Goal: Transaction & Acquisition: Purchase product/service

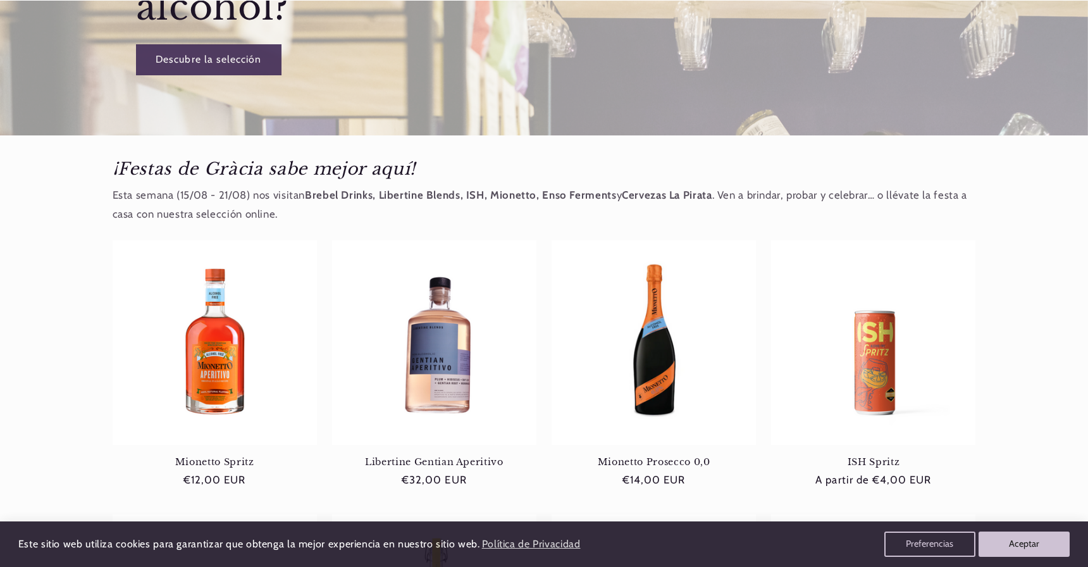
scroll to position [427, 0]
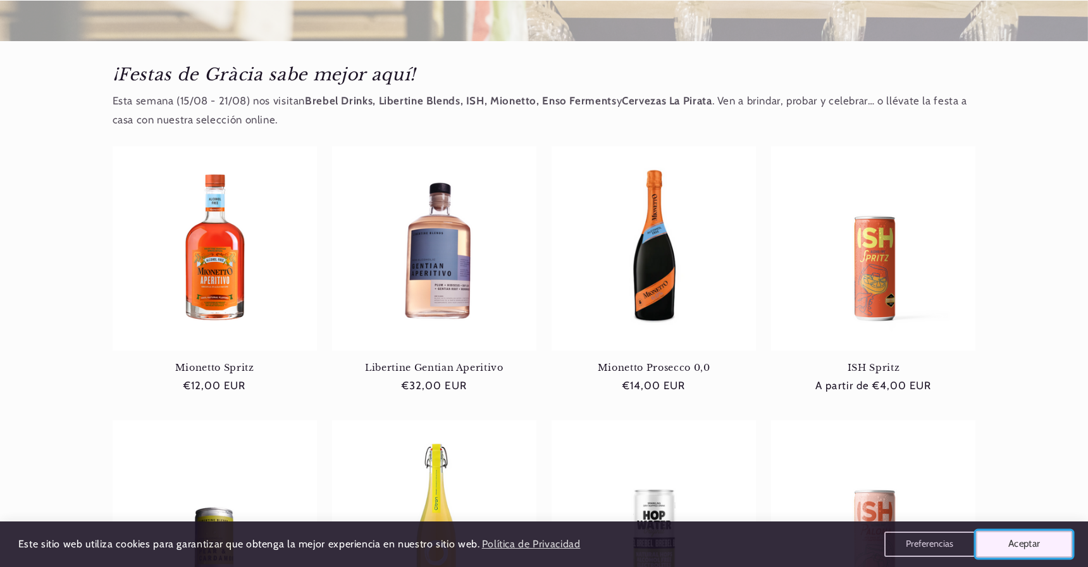
click at [1013, 545] on button "Aceptar" at bounding box center [1024, 544] width 97 height 27
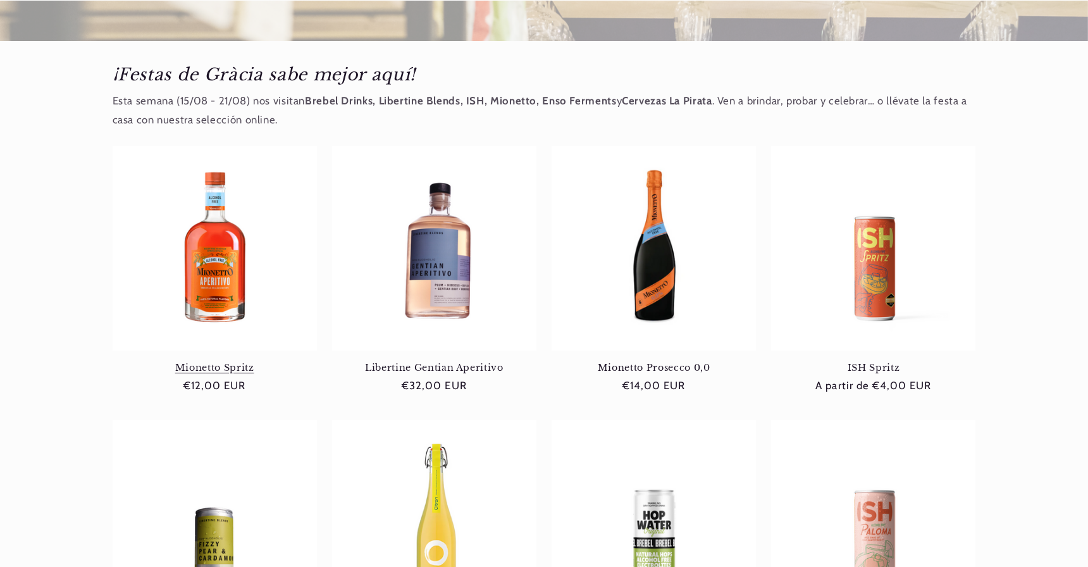
click at [224, 362] on link "Mionetto Spritz" at bounding box center [215, 367] width 204 height 11
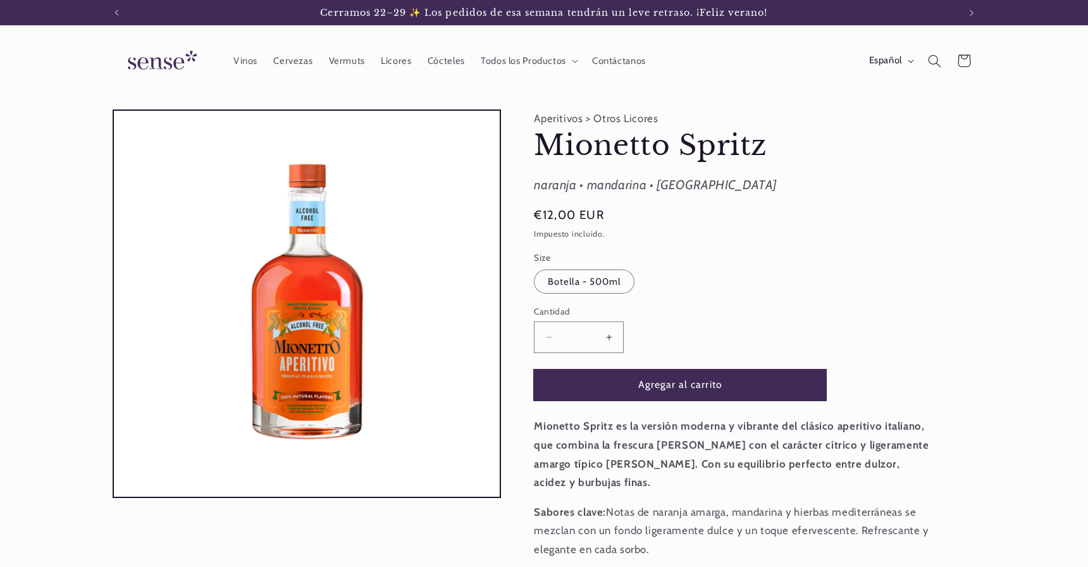
click at [664, 384] on button "Agregar al carrito" at bounding box center [680, 384] width 292 height 31
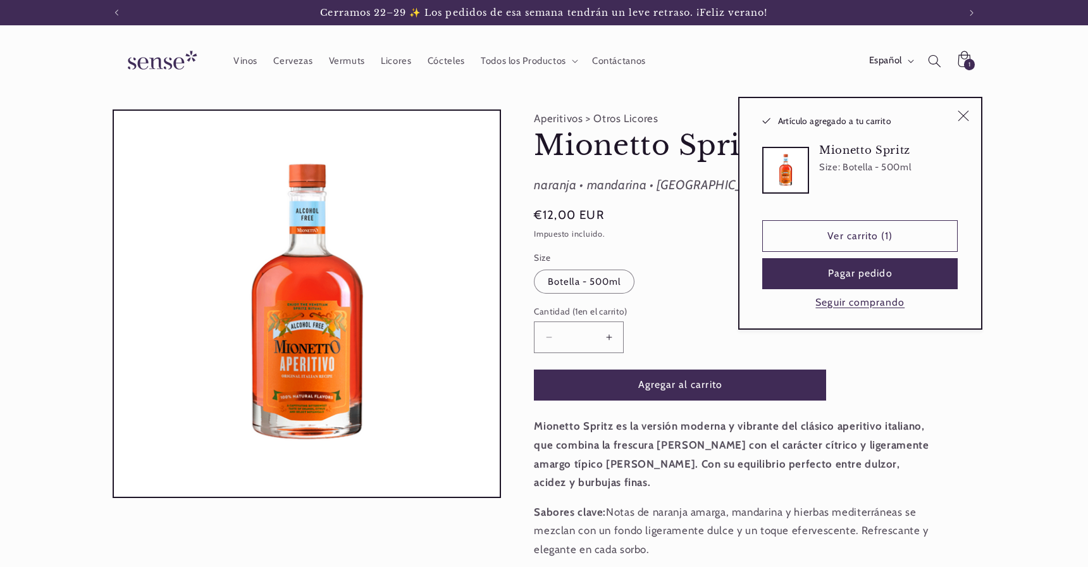
click at [163, 53] on img at bounding box center [160, 61] width 95 height 36
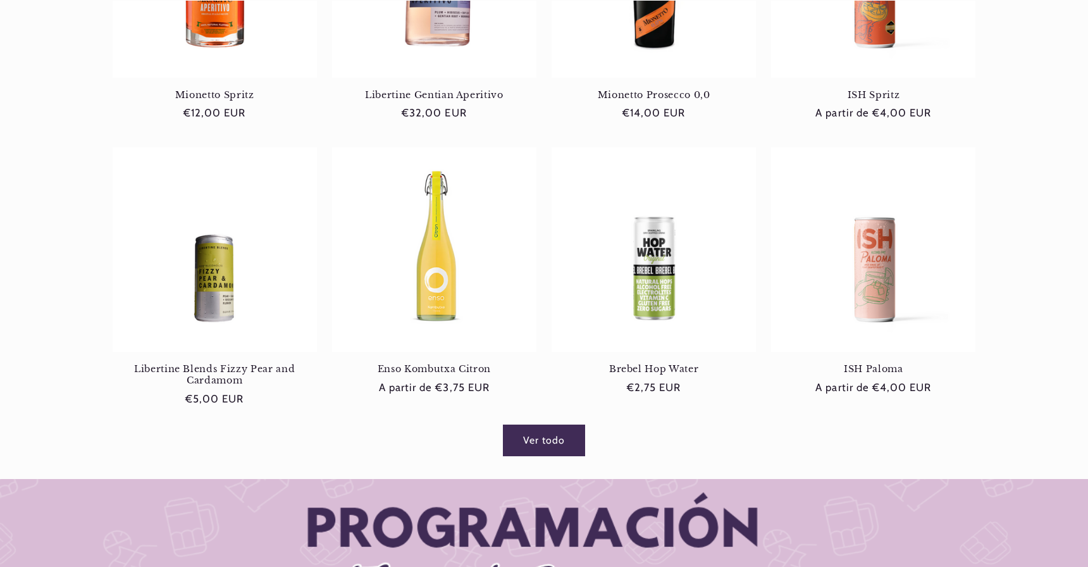
scroll to position [729, 0]
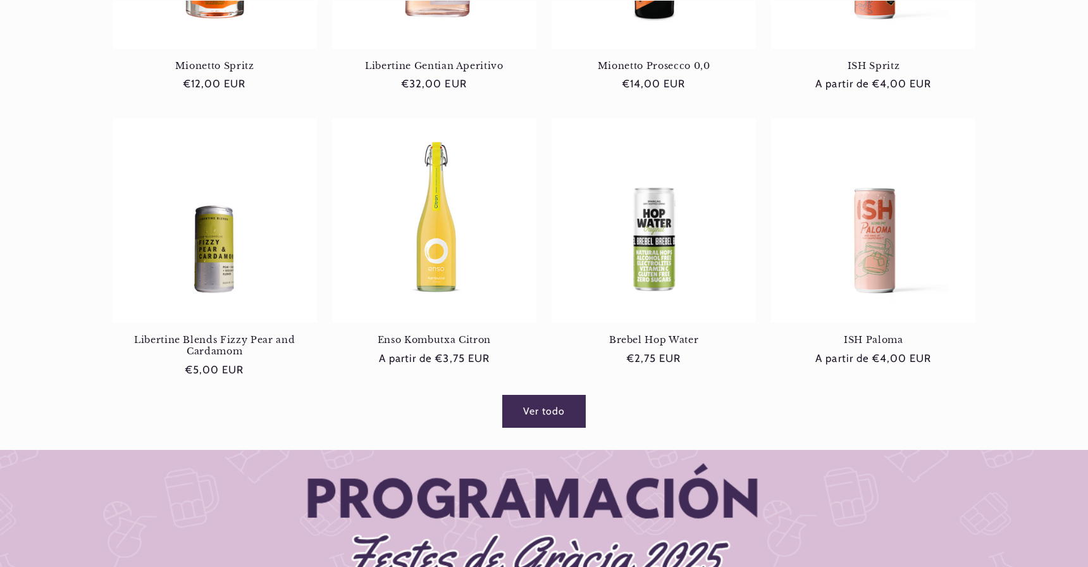
click at [550, 395] on link "Ver todo" at bounding box center [544, 410] width 82 height 31
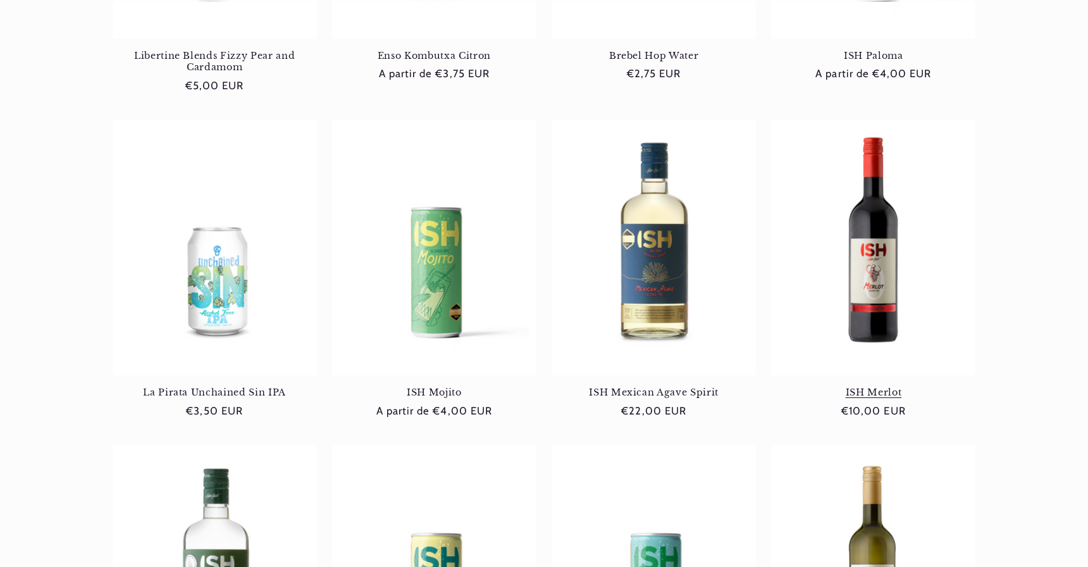
scroll to position [0, 842]
click at [876, 386] on link "ISH Merlot" at bounding box center [873, 391] width 204 height 11
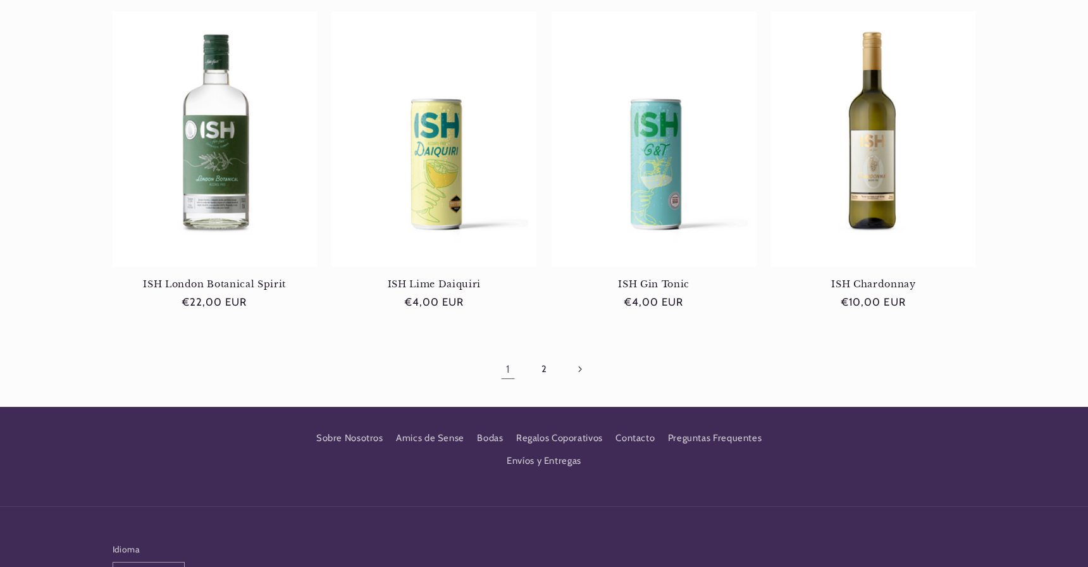
scroll to position [1253, 0]
click at [542, 353] on link "2" at bounding box center [543, 367] width 29 height 29
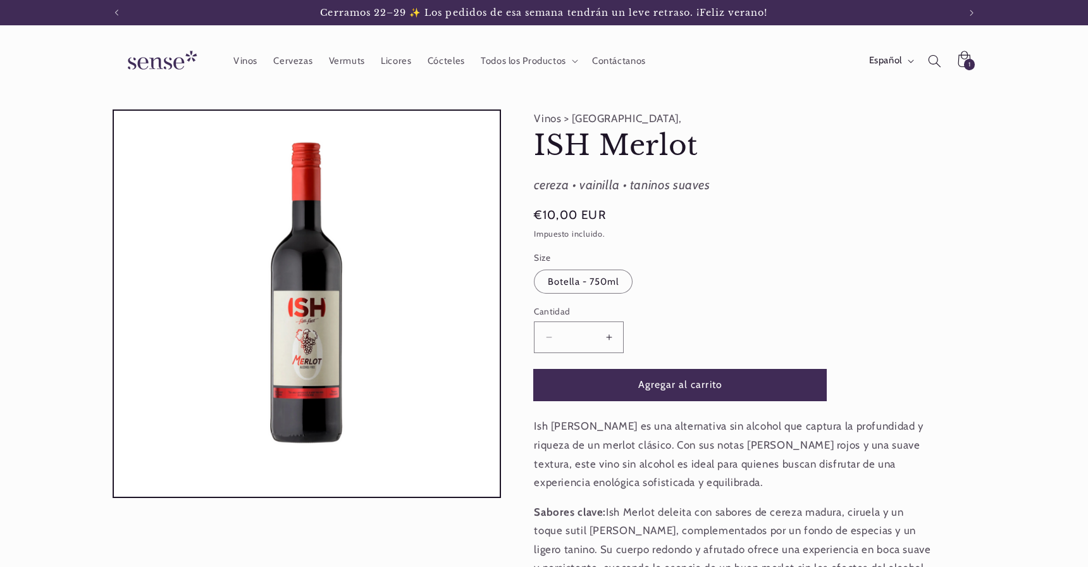
click at [698, 383] on button "Agregar al carrito" at bounding box center [680, 384] width 292 height 31
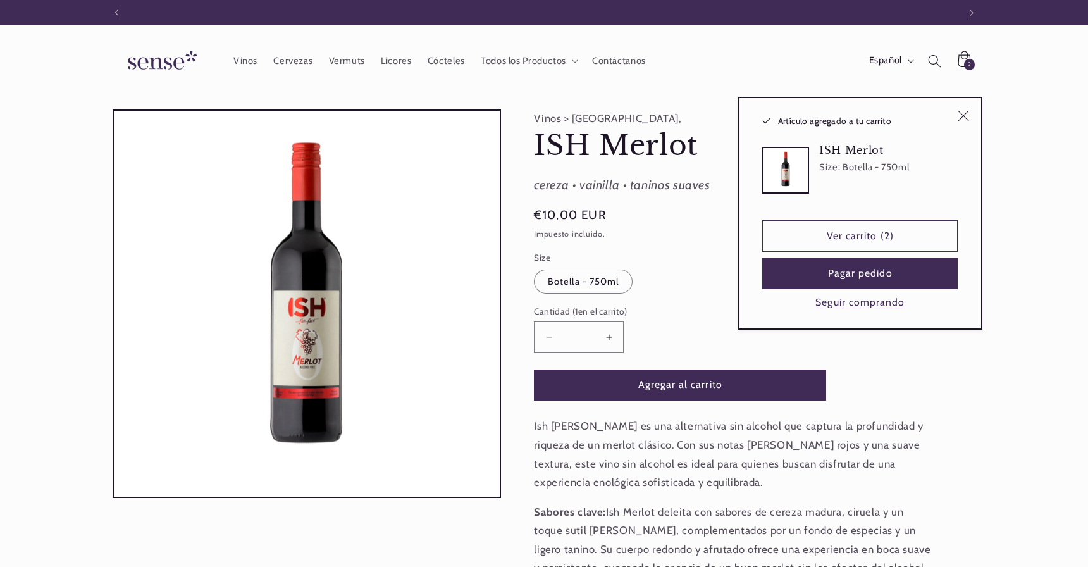
scroll to position [0, 842]
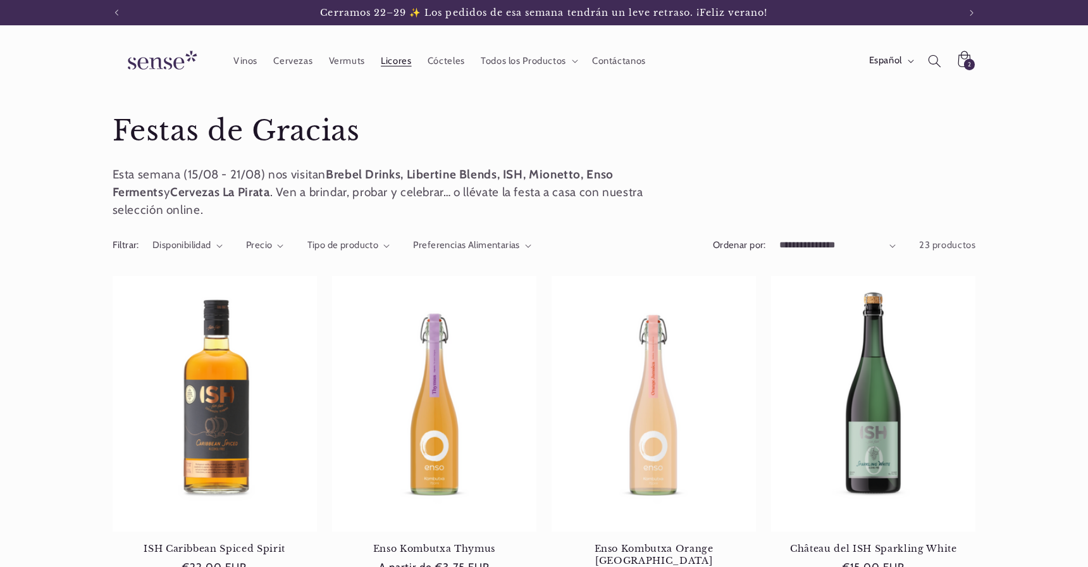
click at [399, 63] on span "Licores" at bounding box center [396, 61] width 30 height 12
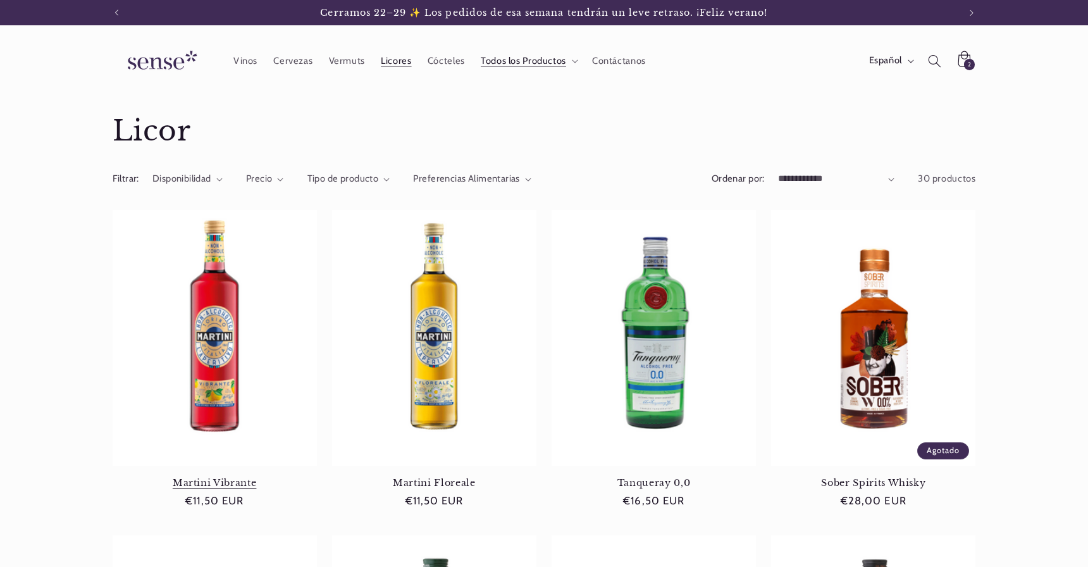
click at [216, 477] on link "Martini Vibrante" at bounding box center [215, 482] width 204 height 11
click at [421, 477] on link "Martini Floreale" at bounding box center [434, 482] width 204 height 11
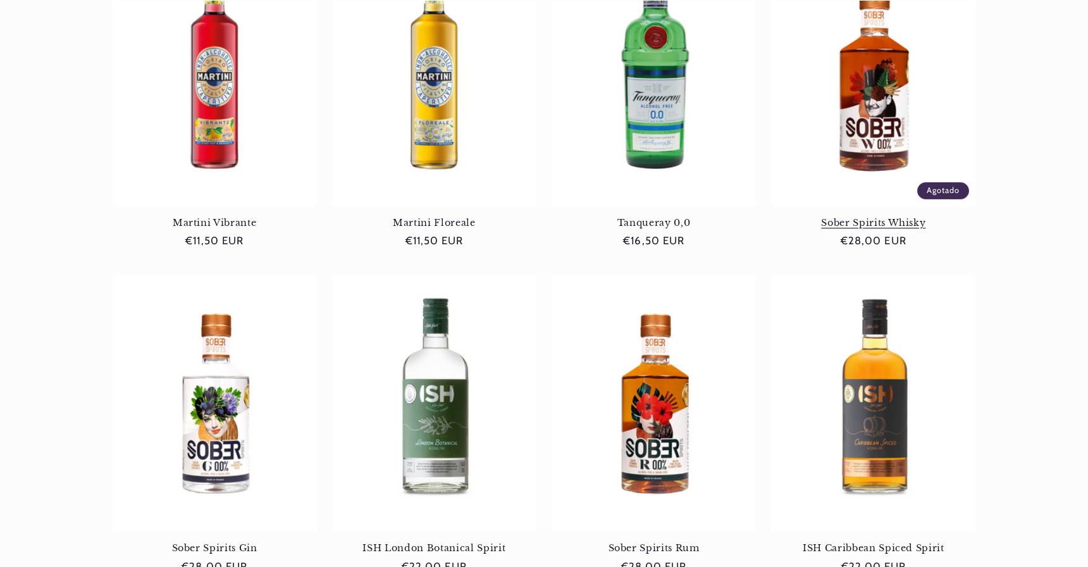
scroll to position [0, 842]
click at [879, 217] on link "Sober Spirits Whisky" at bounding box center [873, 222] width 204 height 11
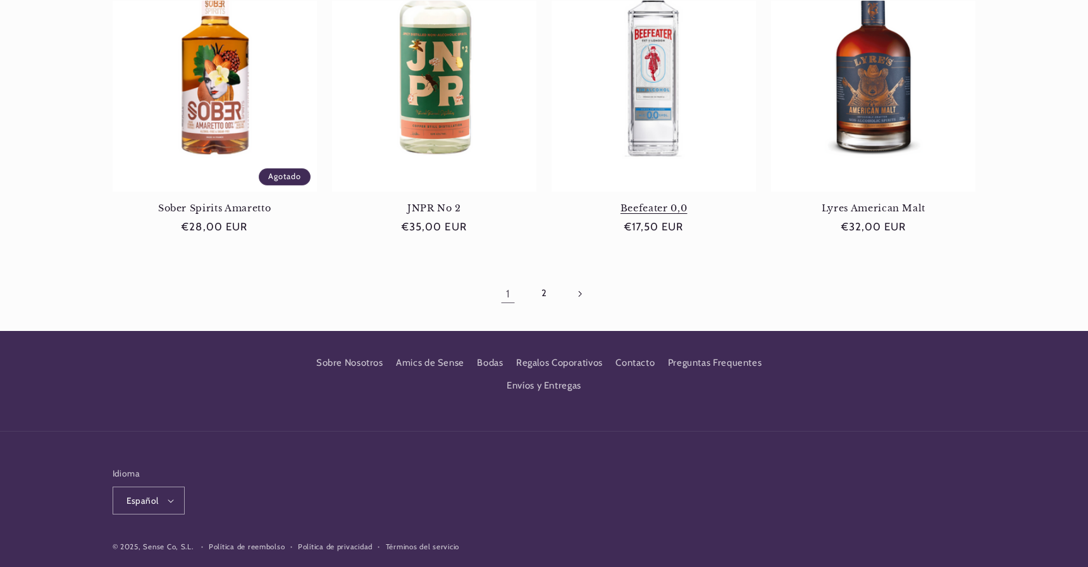
scroll to position [1270, 0]
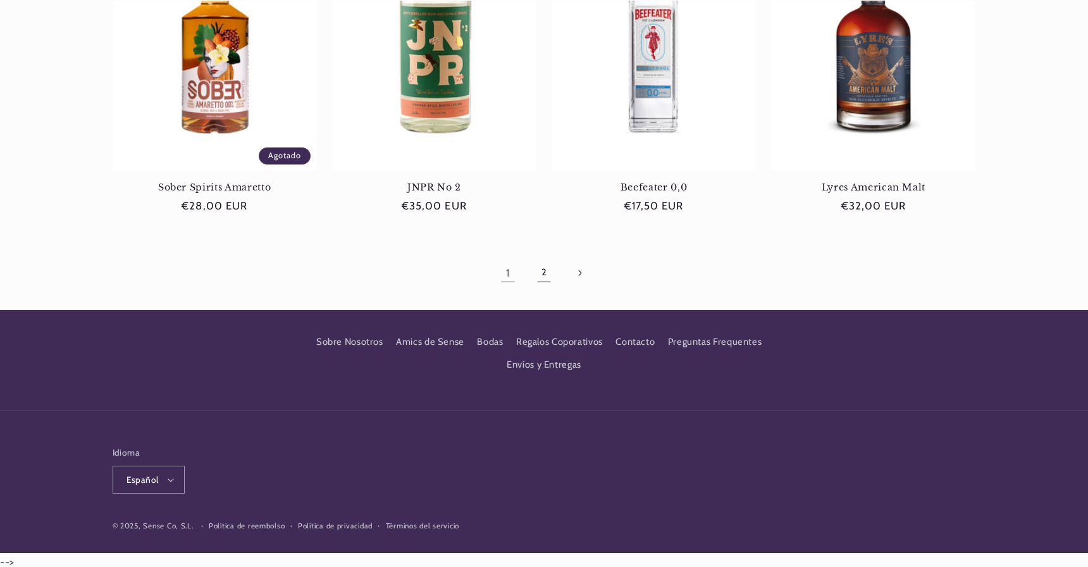
click at [548, 274] on link "2" at bounding box center [543, 272] width 29 height 29
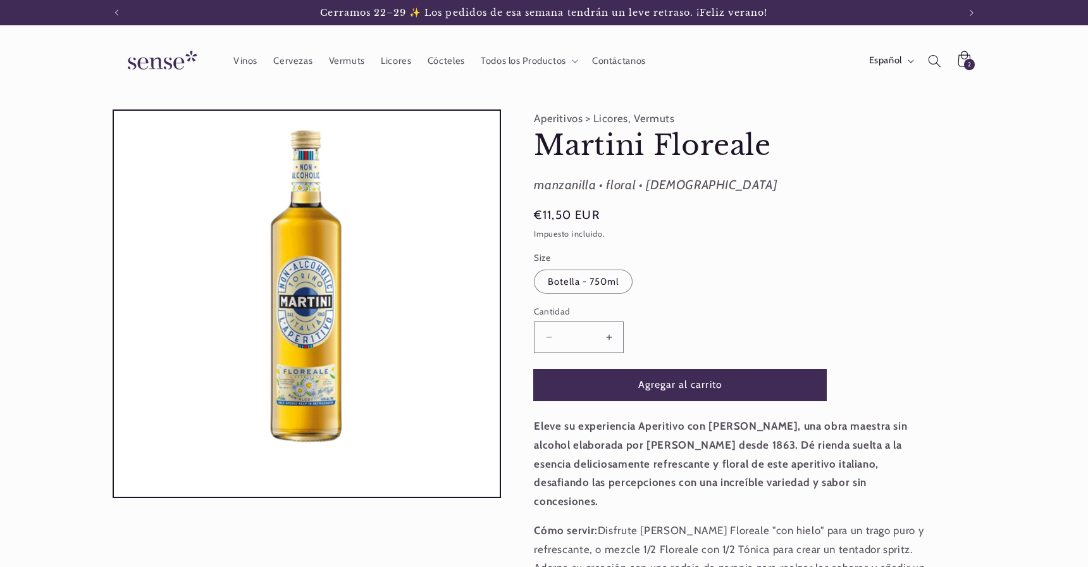
click at [665, 384] on button "Agregar al carrito" at bounding box center [680, 384] width 292 height 31
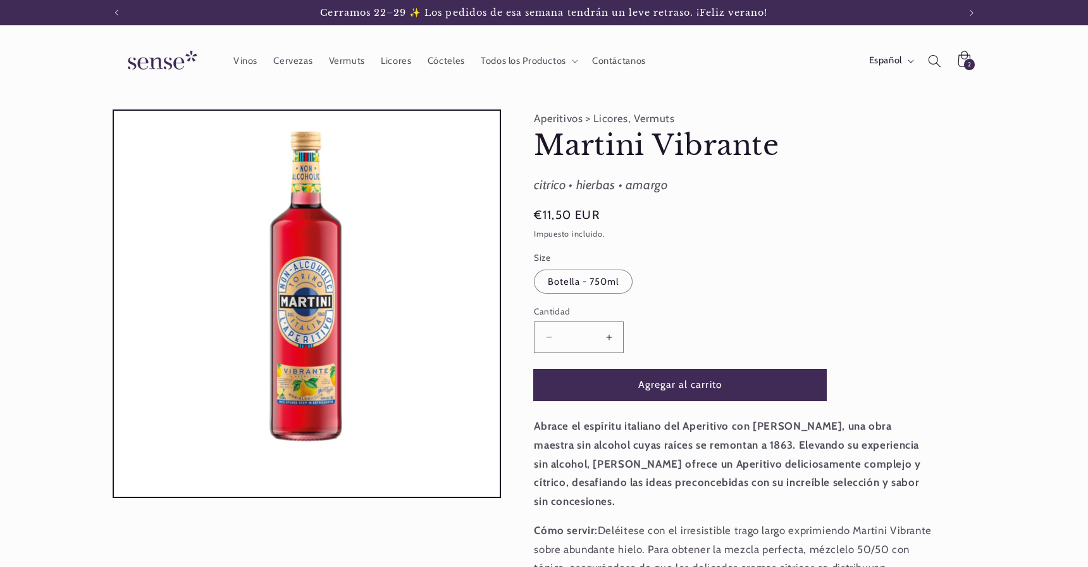
click at [685, 378] on button "Agregar al carrito" at bounding box center [680, 384] width 292 height 31
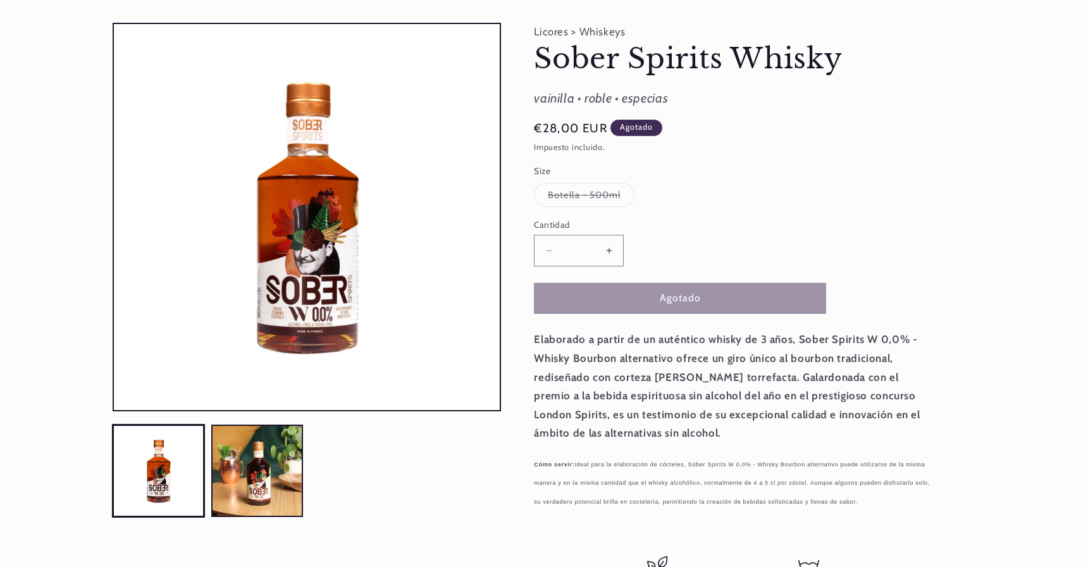
scroll to position [0, 842]
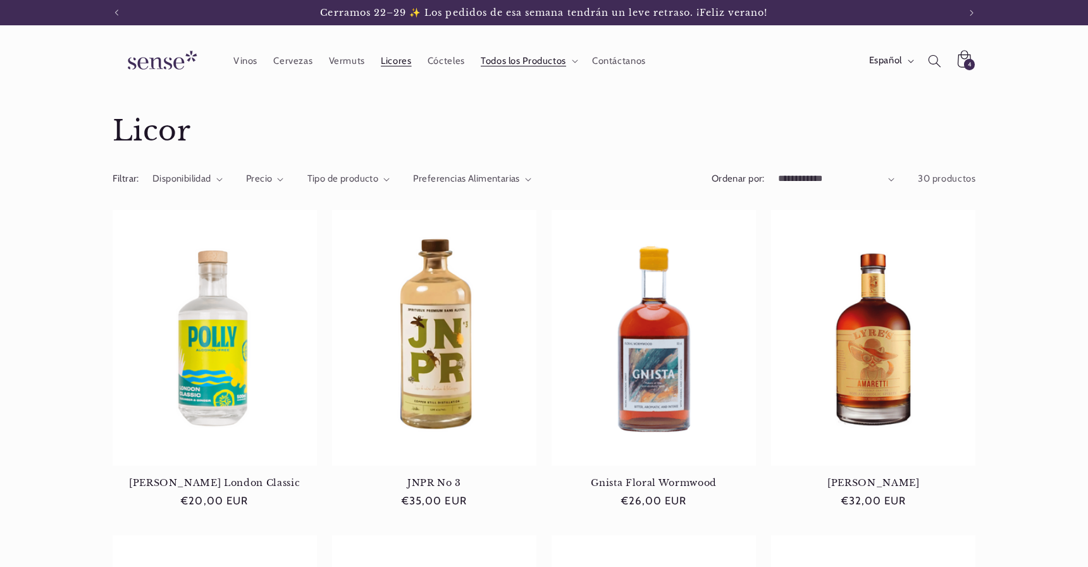
click at [967, 61] on span "4" at bounding box center [969, 64] width 4 height 11
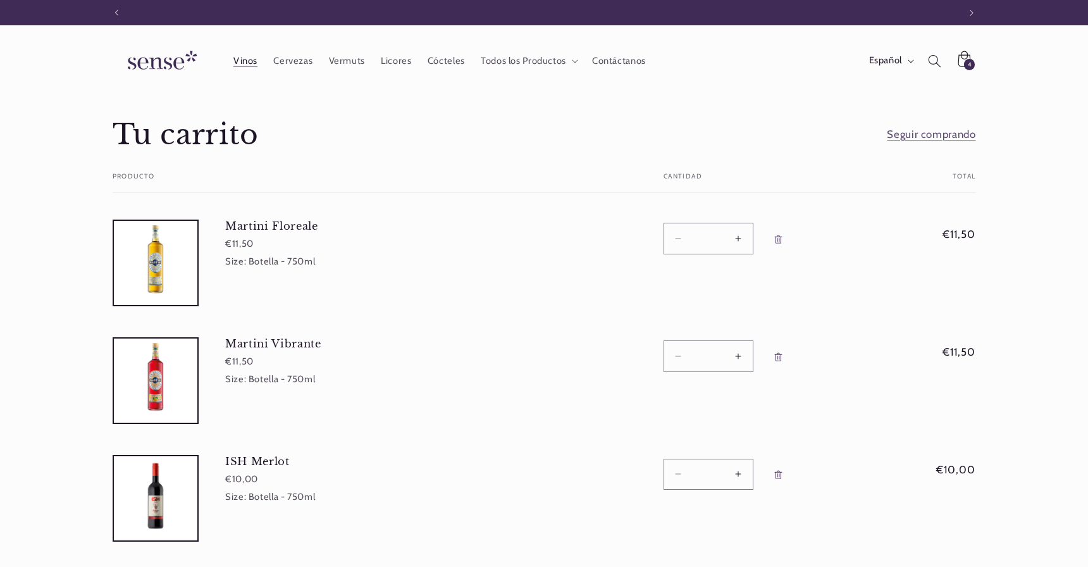
scroll to position [0, 842]
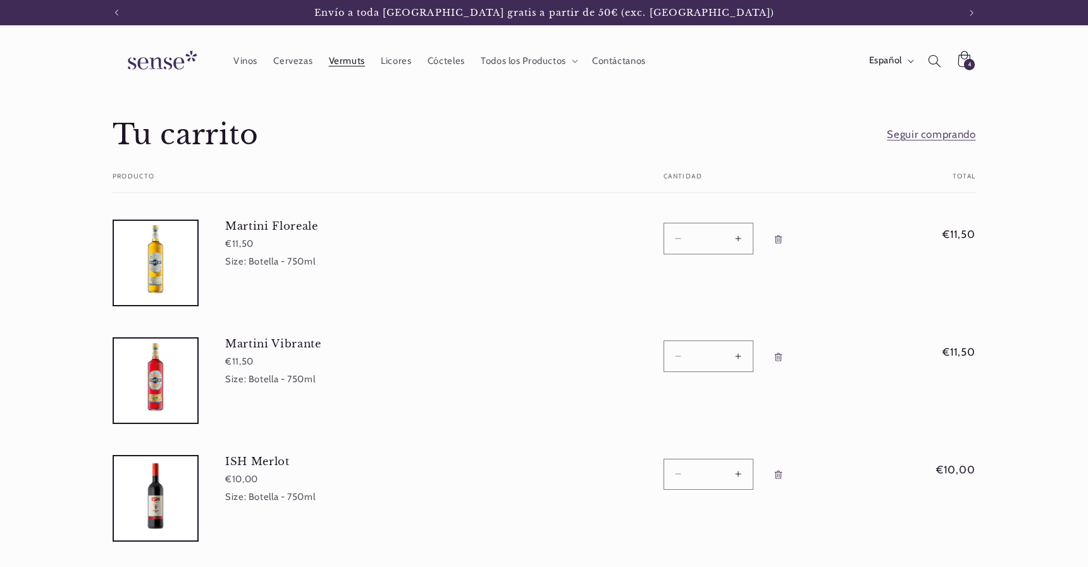
click at [355, 58] on span "Vermuts" at bounding box center [347, 61] width 36 height 12
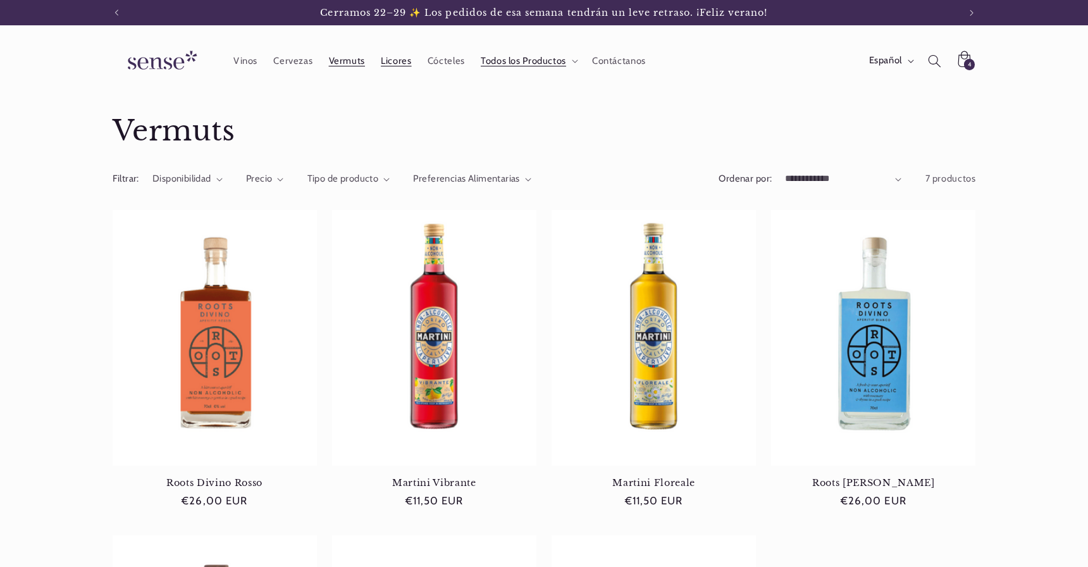
click at [396, 61] on span "Licores" at bounding box center [396, 61] width 30 height 12
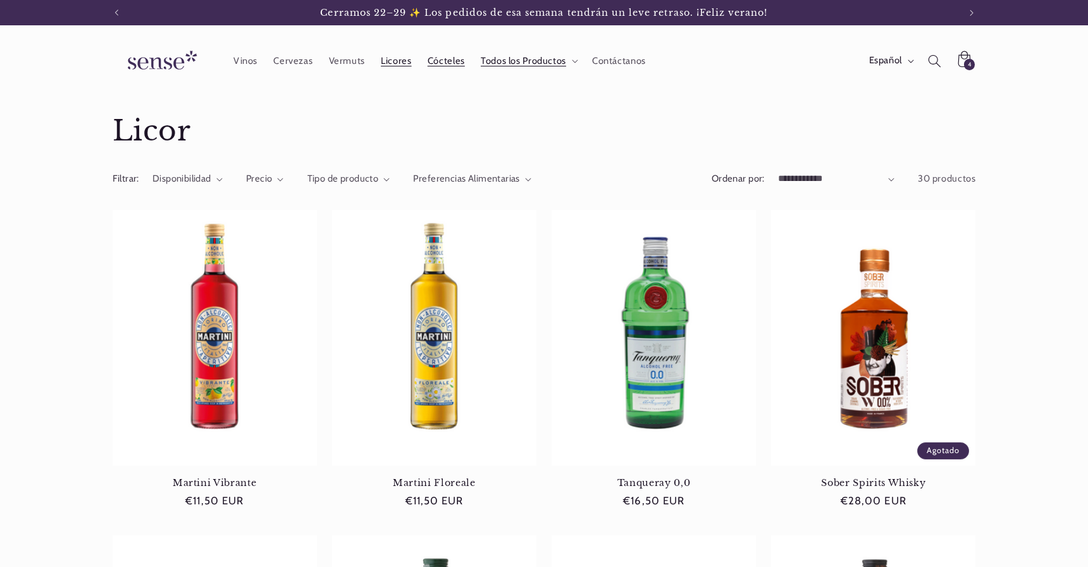
click at [441, 65] on span "Cócteles" at bounding box center [445, 61] width 37 height 12
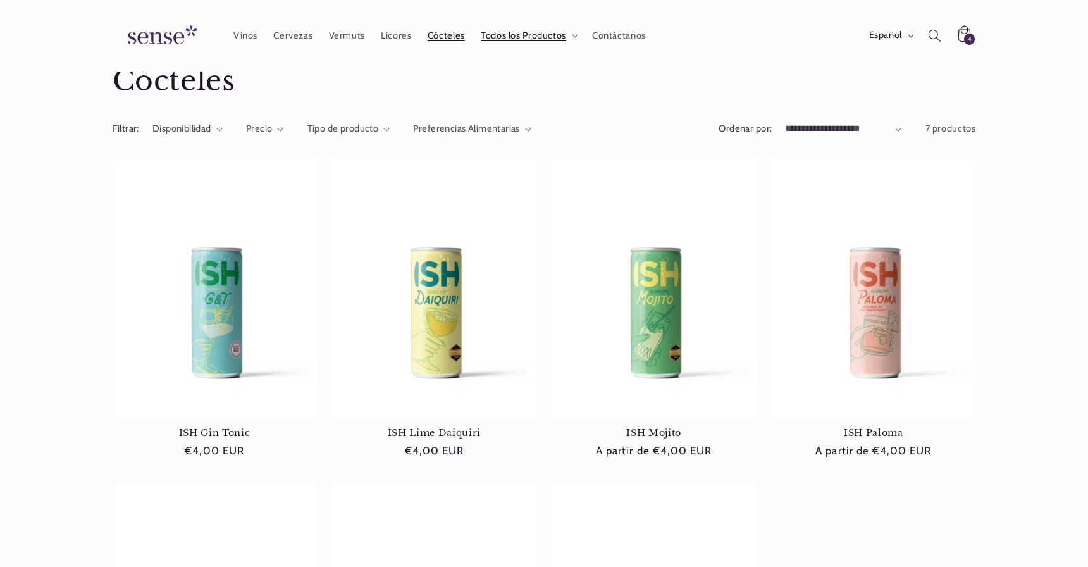
scroll to position [23, 0]
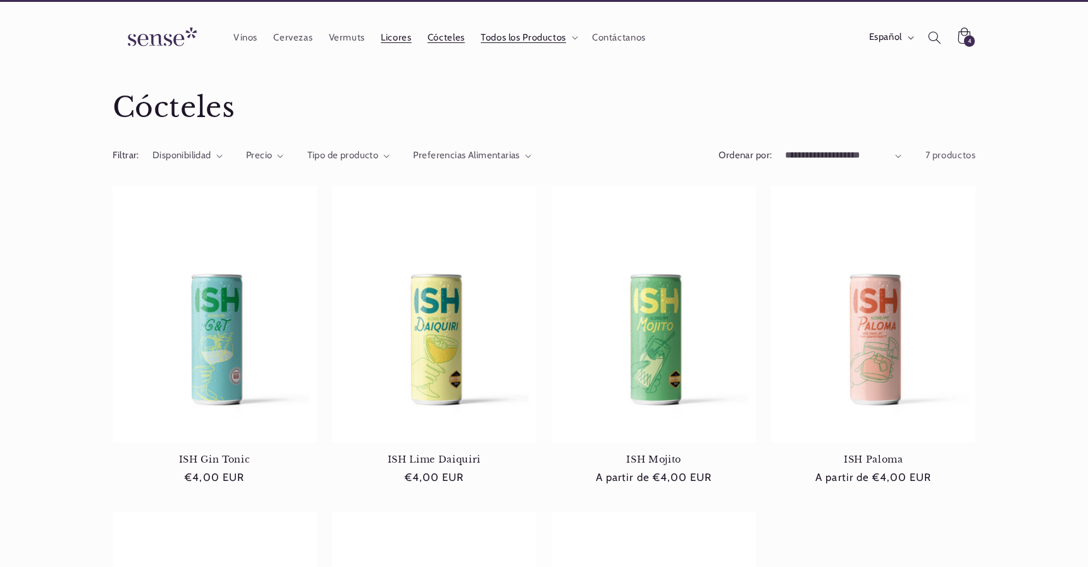
click at [378, 35] on link "Licores" at bounding box center [396, 37] width 47 height 28
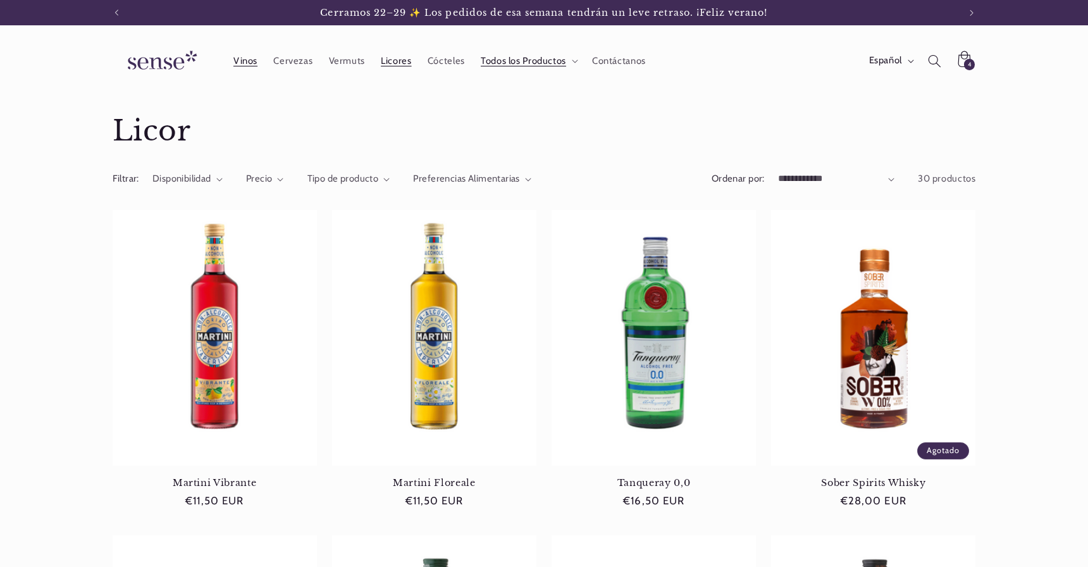
click at [230, 63] on link "Vinos" at bounding box center [245, 61] width 40 height 28
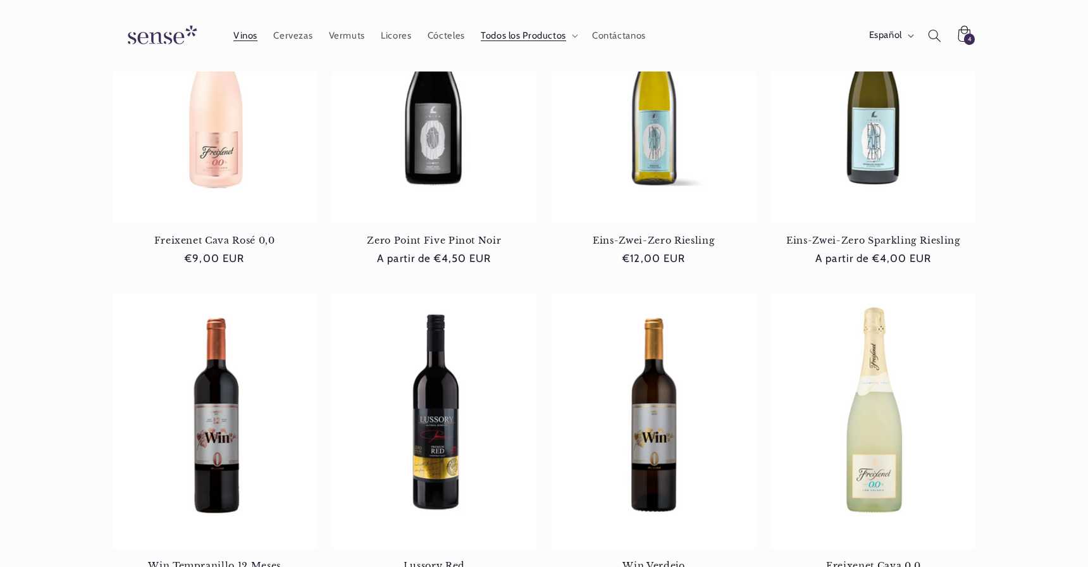
scroll to position [240, 0]
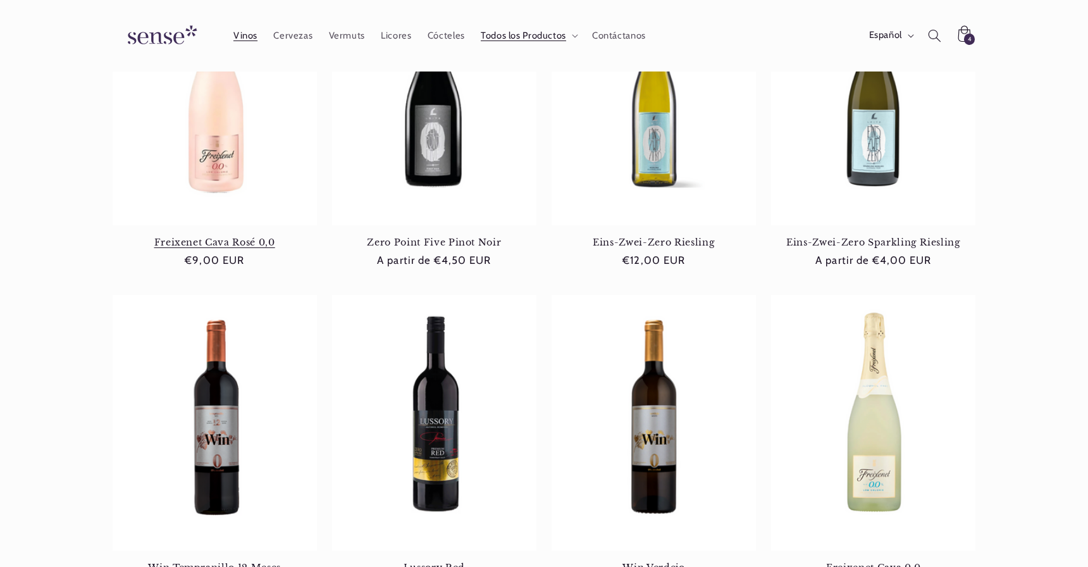
click at [248, 236] on link "Freixenet Cava Rosé 0,0" at bounding box center [215, 241] width 204 height 11
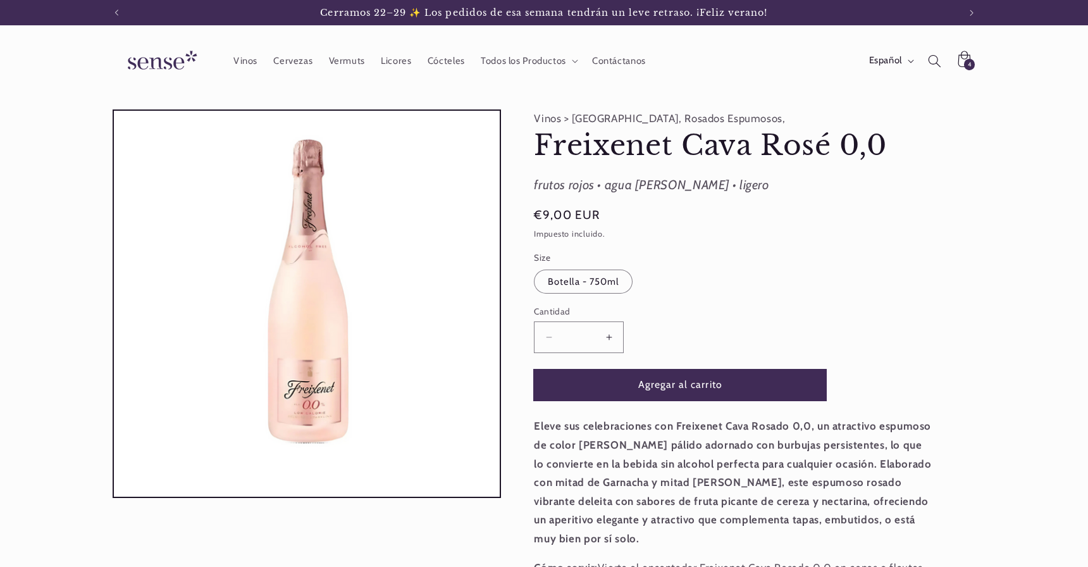
click at [682, 384] on button "Agregar al carrito" at bounding box center [680, 384] width 292 height 31
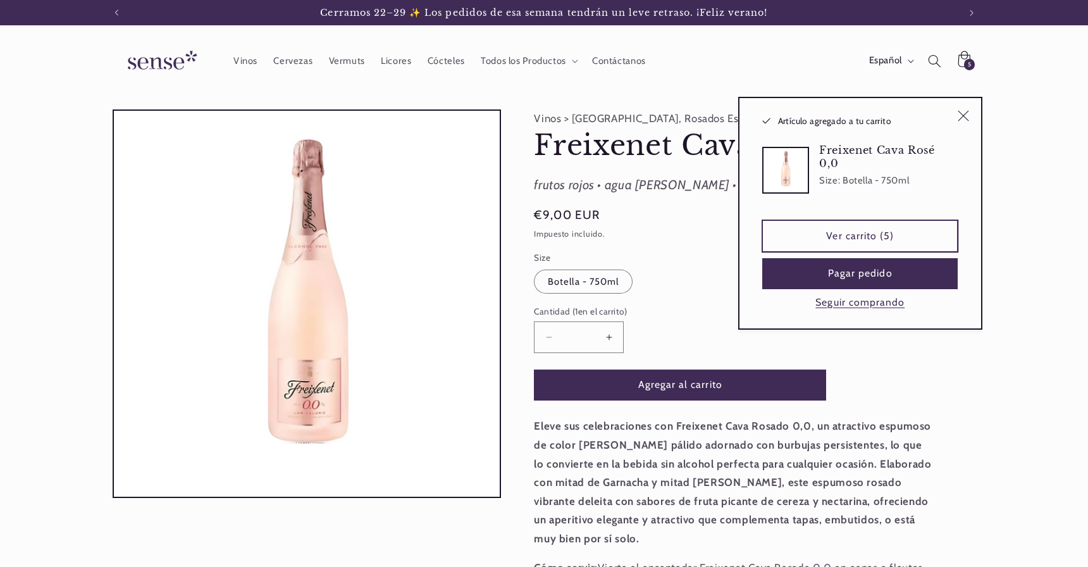
click at [859, 242] on link "Ver carrito (5)" at bounding box center [859, 235] width 195 height 31
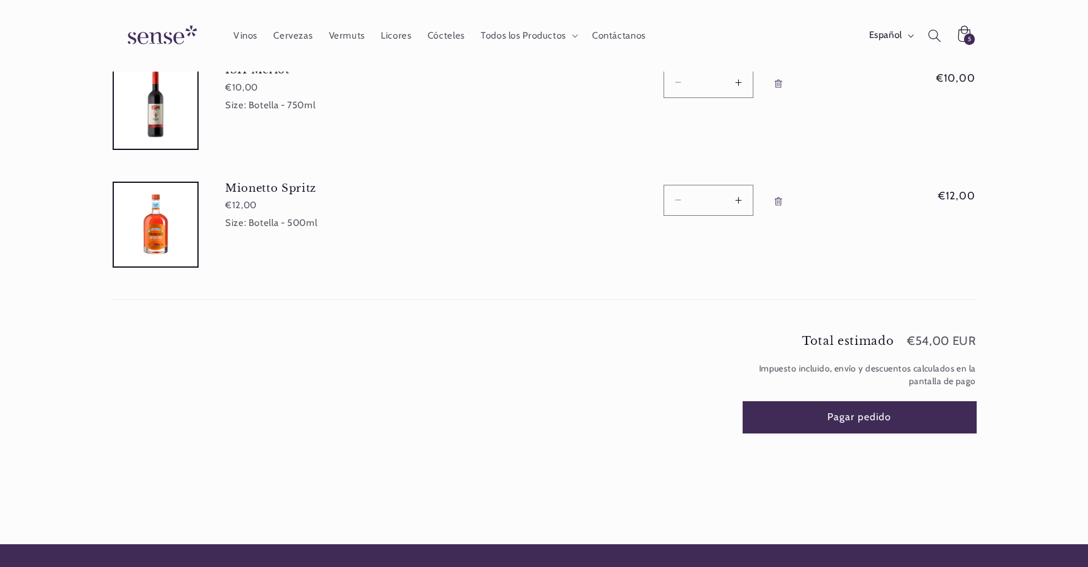
scroll to position [507, 0]
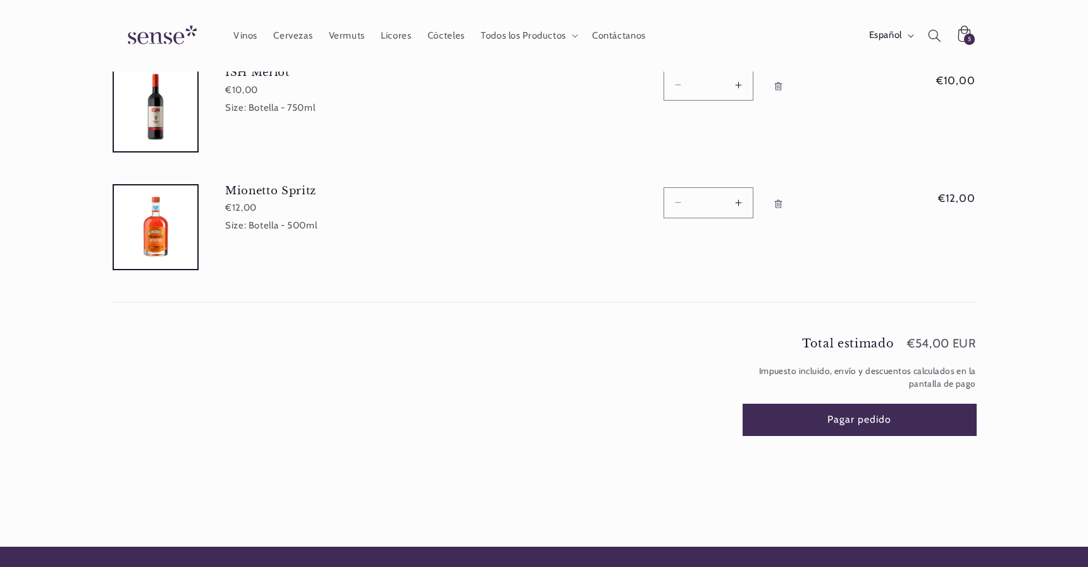
click at [869, 414] on button "Pagar pedido" at bounding box center [859, 419] width 233 height 31
